Goal: Transaction & Acquisition: Purchase product/service

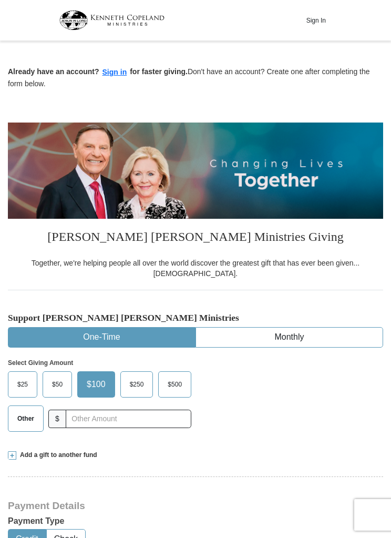
click at [99, 328] on button "One-Time" at bounding box center [101, 337] width 187 height 19
click at [113, 70] on button "Sign in" at bounding box center [114, 72] width 31 height 12
click at [63, 377] on span "$50" at bounding box center [57, 385] width 21 height 16
click at [0, 0] on input "$50" at bounding box center [0, 0] width 0 height 0
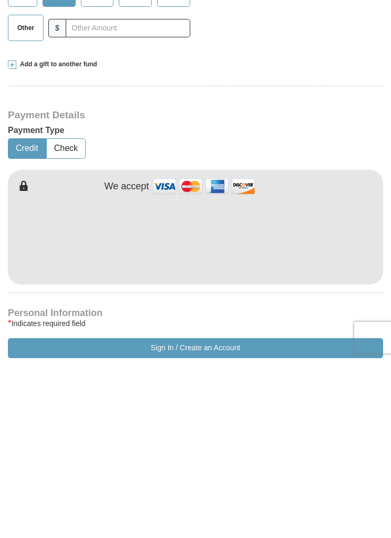
scroll to position [391, 0]
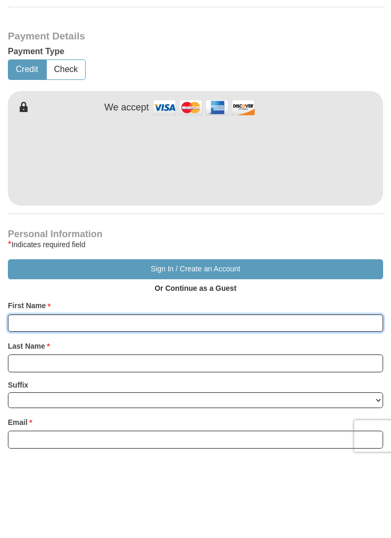
click at [31, 393] on input "First Name *" at bounding box center [196, 402] width 376 height 18
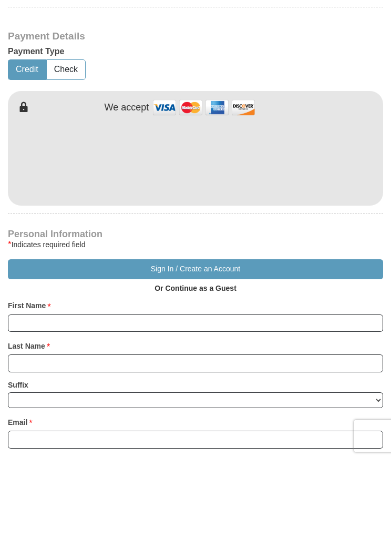
scroll to position [470, 0]
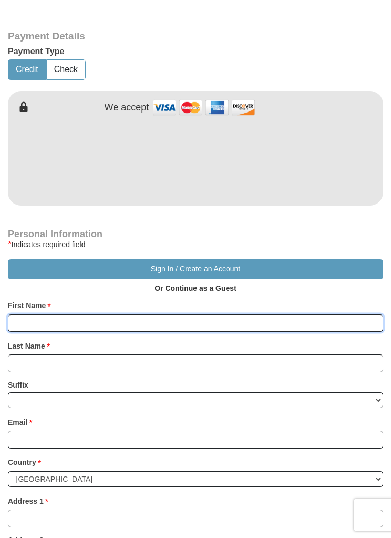
type input "La"
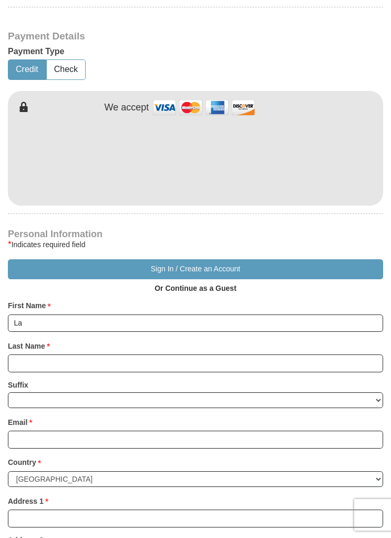
type input "7203016395"
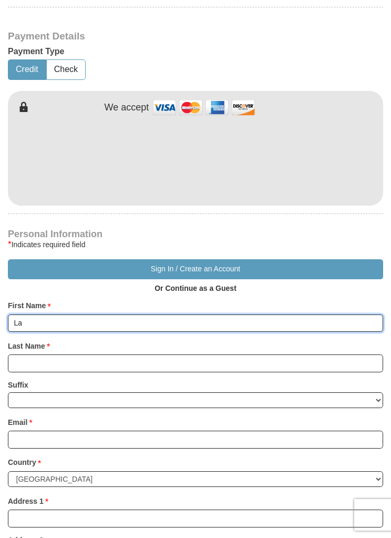
click at [26, 317] on input "La" at bounding box center [196, 324] width 376 height 18
type input "Laverne Brooks"
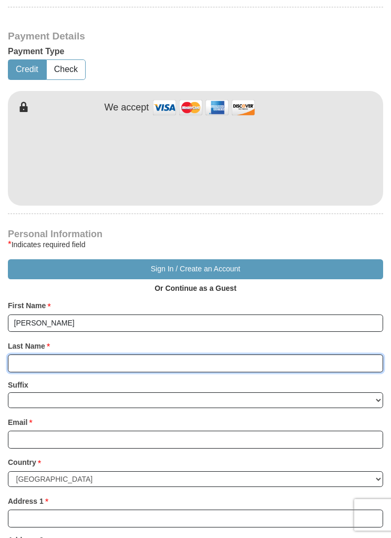
click at [34, 354] on input "Last Name *" at bounding box center [196, 363] width 376 height 18
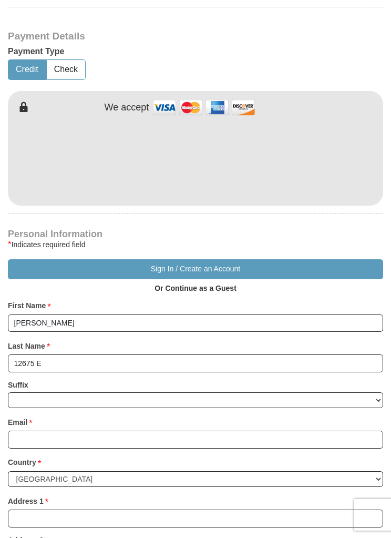
click at [390, 353] on form "Already have an account? Sign in for faster giving. Don't have an account? Crea…" at bounding box center [195, 297] width 391 height 1445
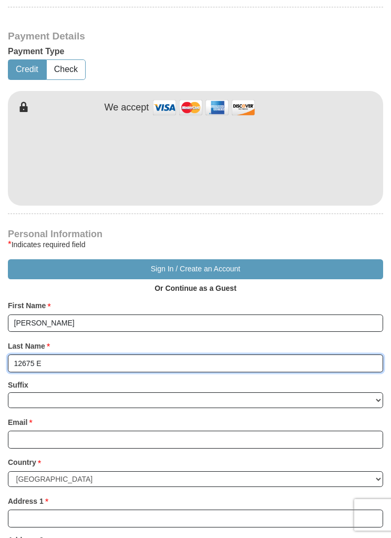
click at [60, 359] on input "12675 E" at bounding box center [196, 363] width 376 height 18
type input "1"
type input "Brooks"
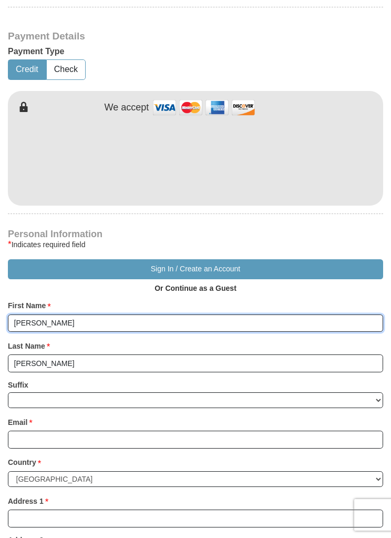
click at [75, 315] on input "Laverne Brooks" at bounding box center [196, 324] width 376 height 18
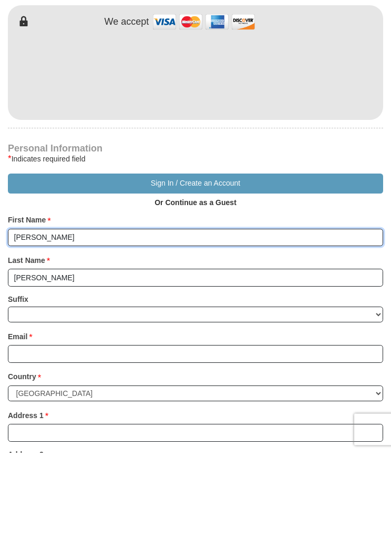
type input "Laverne"
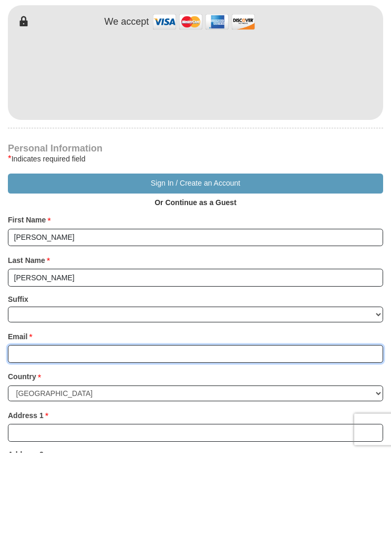
click at [35, 431] on input "Email *" at bounding box center [196, 440] width 376 height 18
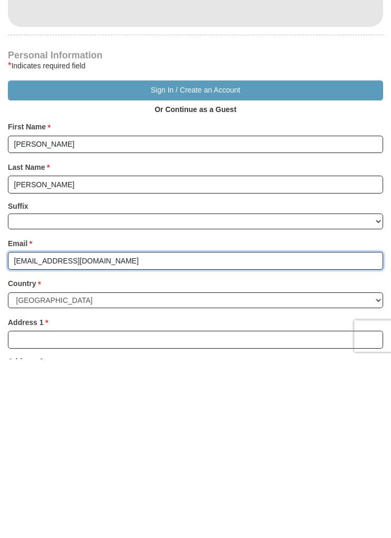
scroll to position [472, 0]
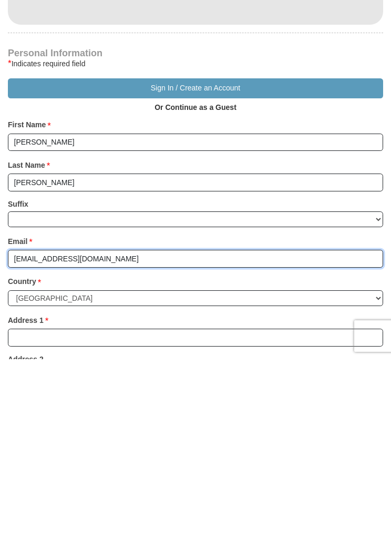
type input "myneedsaremet@hotmail.com"
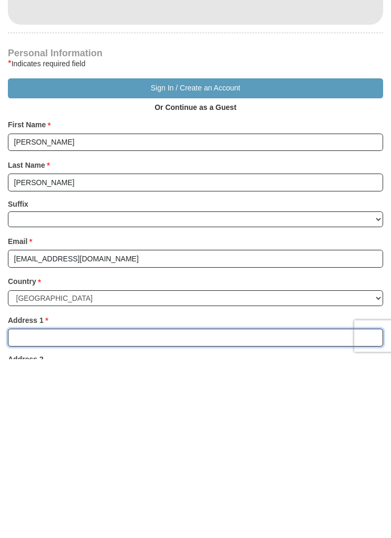
click at [29, 508] on input "Address 1 *" at bounding box center [196, 517] width 376 height 18
type input "12675 East Pacific Circle"
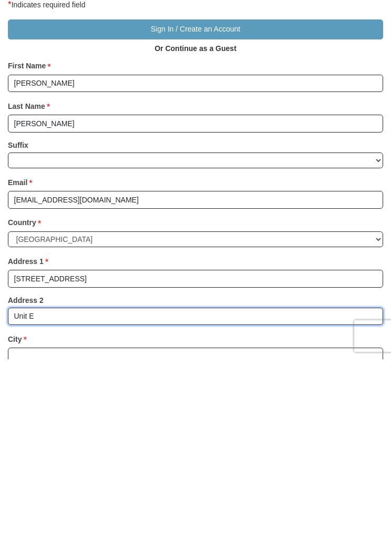
scroll to position [531, 0]
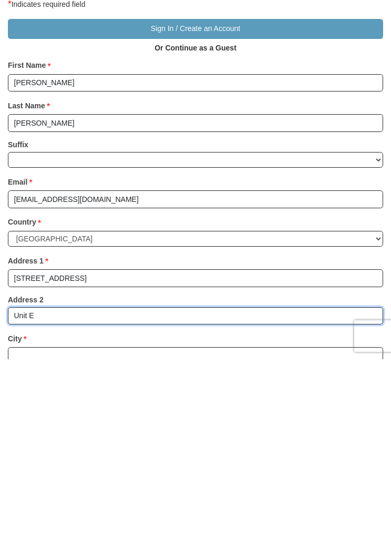
type input "Unit E"
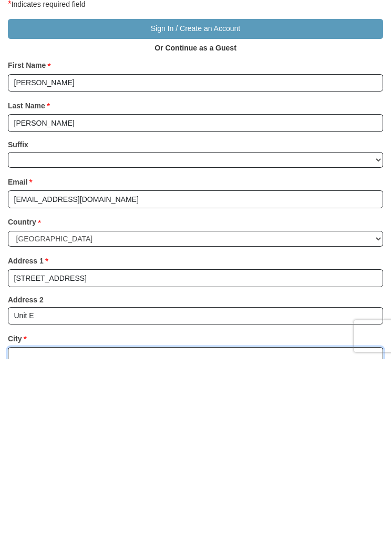
click at [25, 526] on input "City *" at bounding box center [196, 535] width 376 height 18
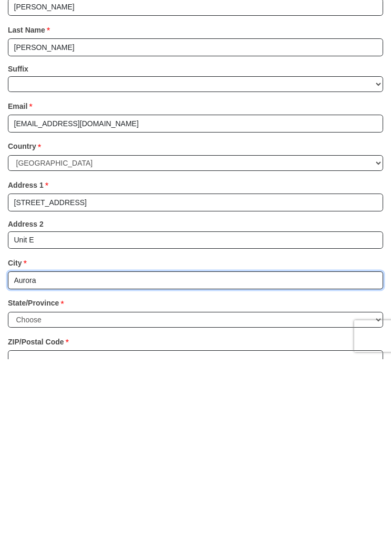
scroll to position [609, 0]
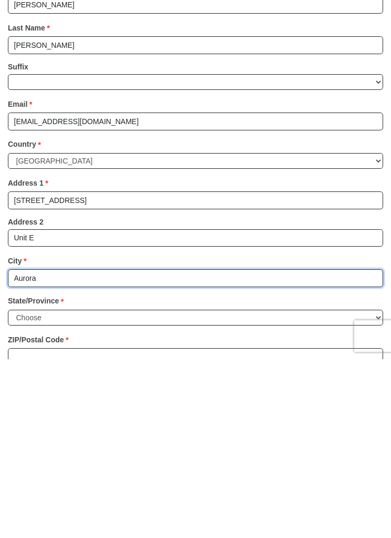
type input "Aurora"
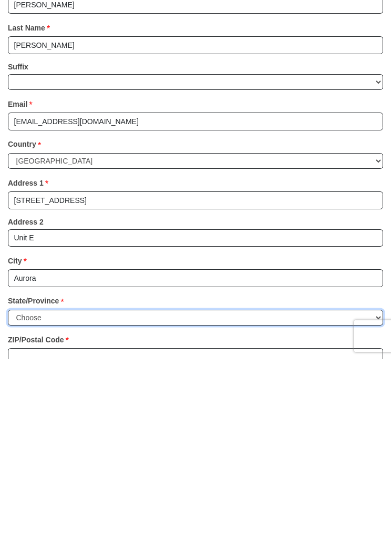
click at [371, 489] on select "Choose Alabama Alaska American Samoa Arizona Arkansas Armed Forces Americas Arm…" at bounding box center [196, 497] width 376 height 16
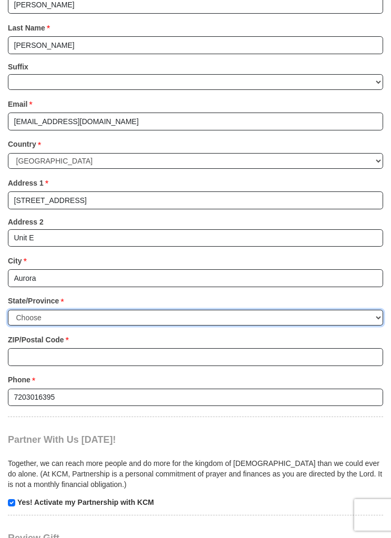
select select "CO"
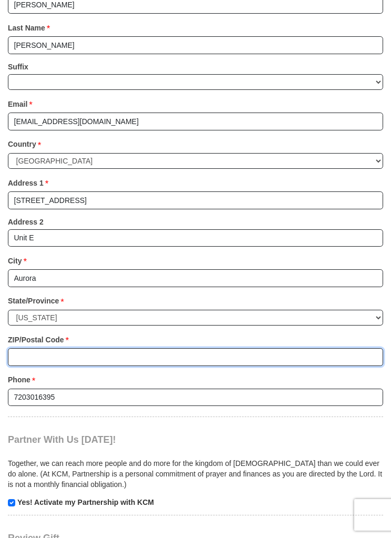
click at [38, 348] on input "ZIP/Postal Code *" at bounding box center [196, 357] width 376 height 18
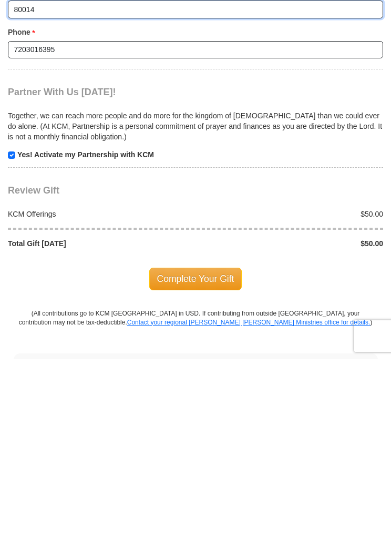
type input "80014"
click at [210, 447] on span "Complete Your Gift" at bounding box center [195, 458] width 93 height 22
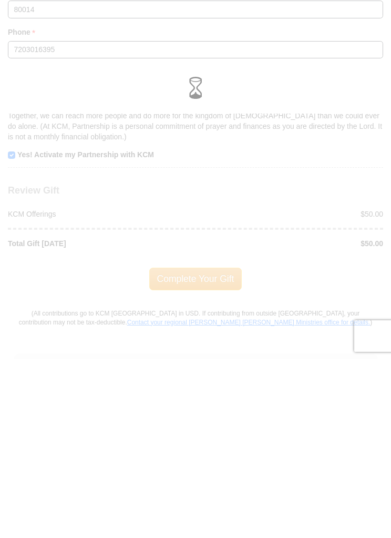
scroll to position [1136, 0]
